Goal: Check status: Check status

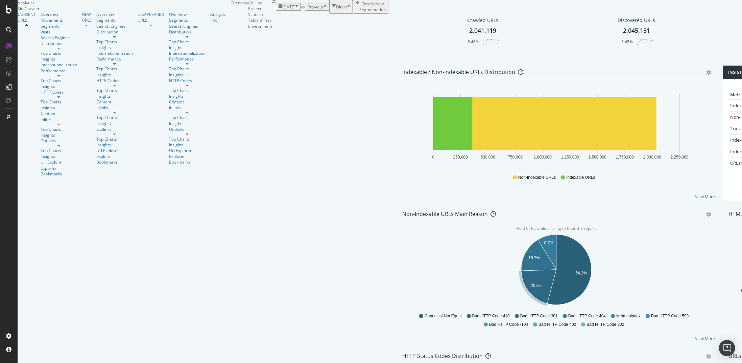
scroll to position [439, 0]
